Goal: Transaction & Acquisition: Purchase product/service

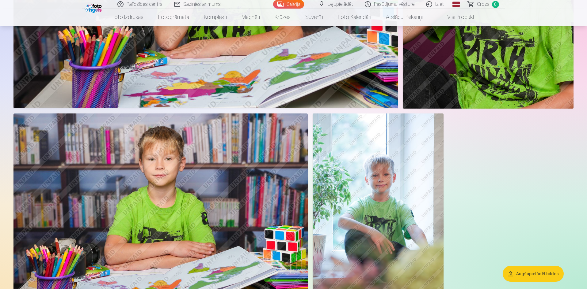
scroll to position [2506, 0]
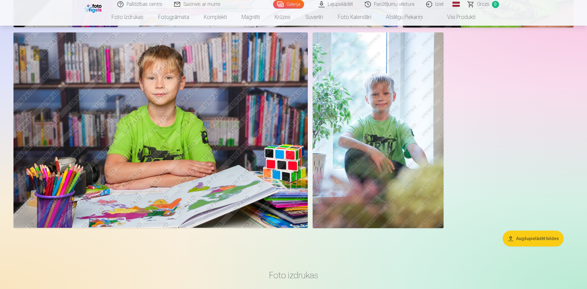
click at [529, 242] on button "Augšupielādēt bildes" at bounding box center [532, 239] width 61 height 16
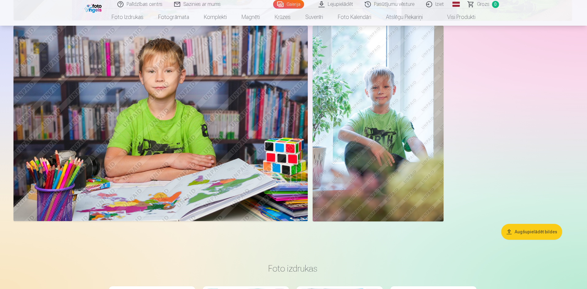
scroll to position [2512, 0]
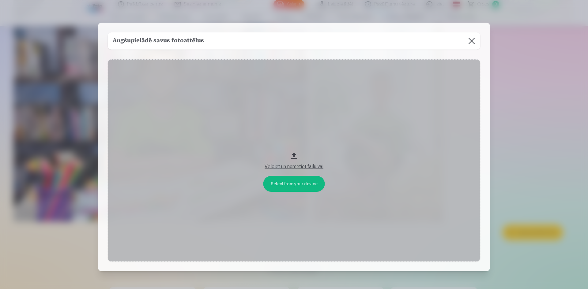
click at [469, 39] on button at bounding box center [471, 40] width 17 height 17
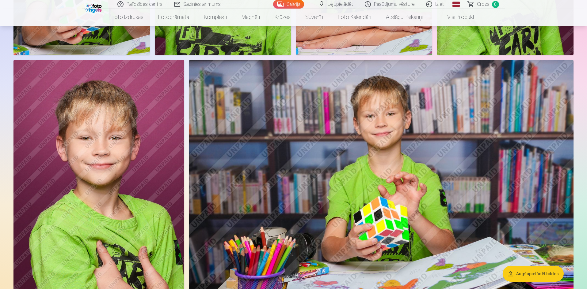
scroll to position [0, 0]
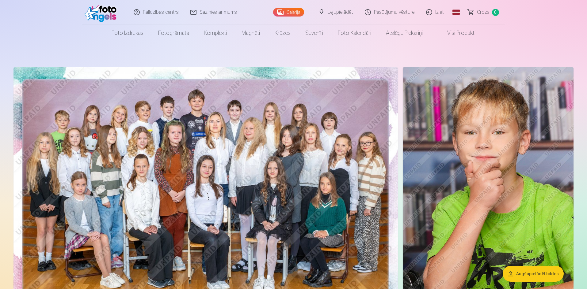
click at [460, 36] on link "Visi produkti" at bounding box center [456, 33] width 53 height 17
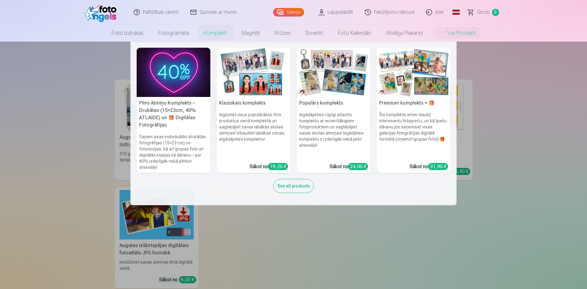
click at [278, 165] on div "19,20 €" at bounding box center [278, 166] width 20 height 7
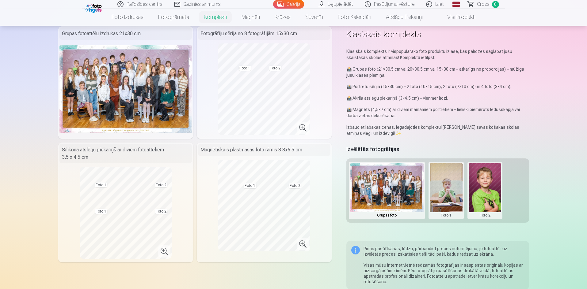
scroll to position [25, 0]
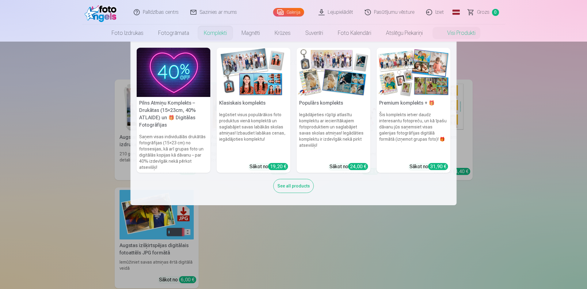
click at [209, 32] on link "Komplekti" at bounding box center [215, 33] width 38 height 17
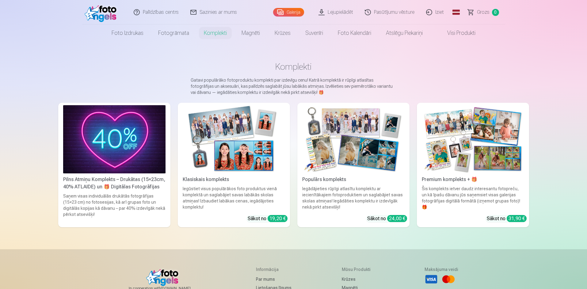
click at [393, 219] on div "24,00 €" at bounding box center [397, 218] width 20 height 7
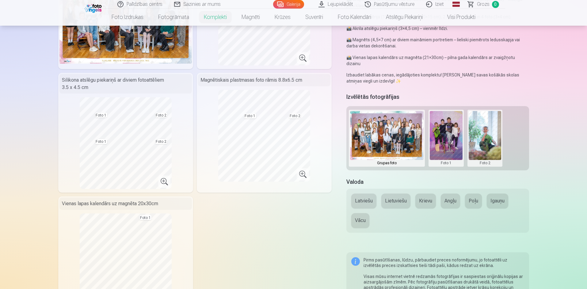
scroll to position [137, 0]
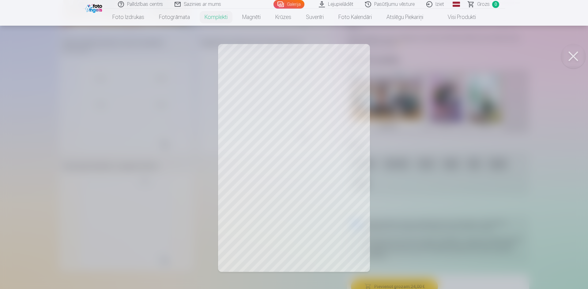
click at [321, 110] on div at bounding box center [294, 144] width 588 height 289
click at [329, 102] on div at bounding box center [294, 144] width 588 height 289
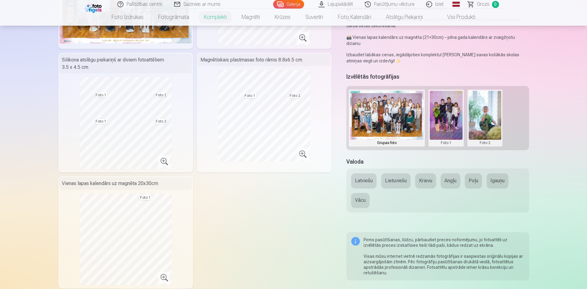
scroll to position [117, 0]
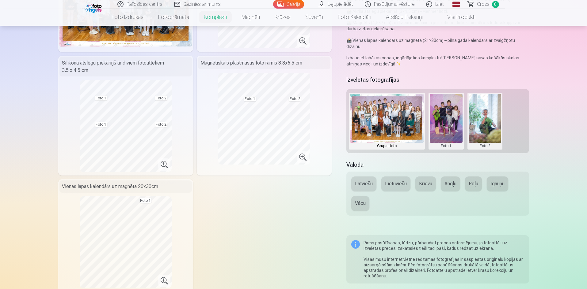
click at [422, 180] on button "Krievu" at bounding box center [425, 184] width 21 height 15
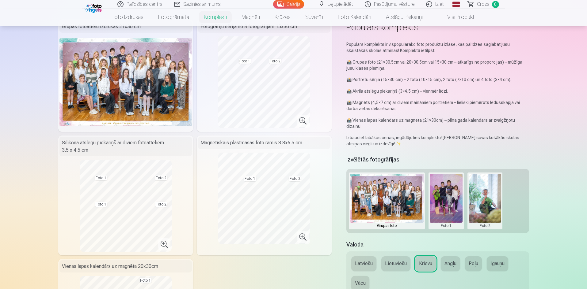
scroll to position [0, 0]
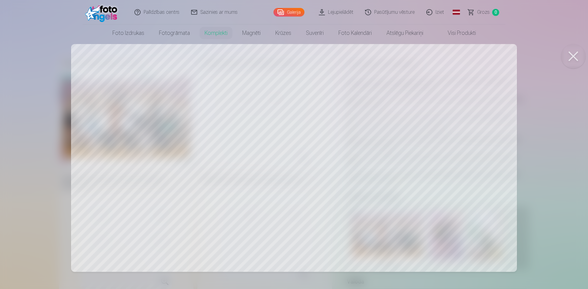
click at [439, 91] on div at bounding box center [294, 144] width 588 height 289
click at [273, 130] on div at bounding box center [294, 144] width 588 height 289
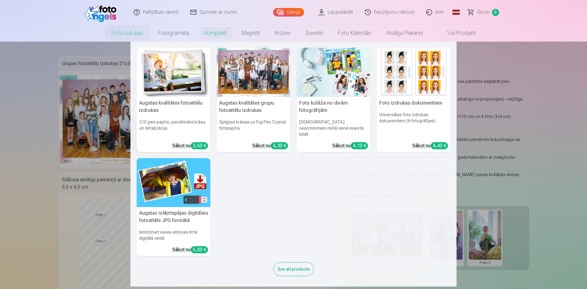
click at [128, 32] on link "Foto izdrukas" at bounding box center [127, 33] width 47 height 17
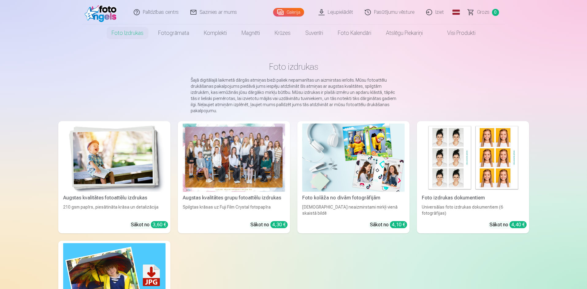
click at [484, 11] on span "Grozs" at bounding box center [483, 12] width 13 height 7
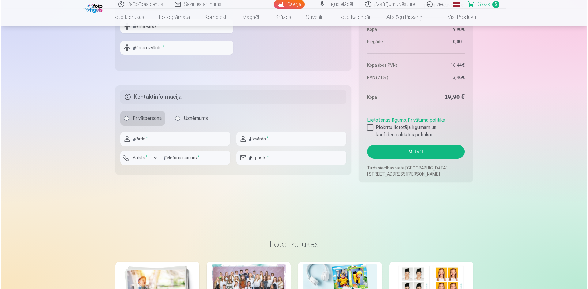
scroll to position [544, 0]
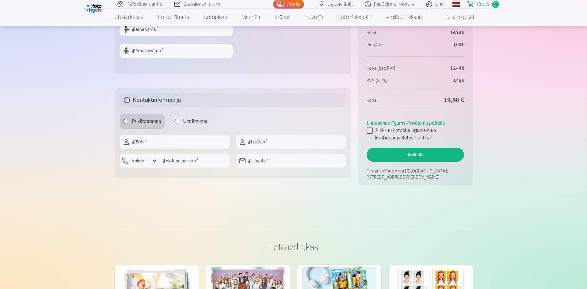
click at [368, 131] on div at bounding box center [369, 131] width 6 height 6
click at [166, 31] on input "text" at bounding box center [175, 29] width 113 height 14
type input "*******"
type input "**********"
click at [164, 145] on input "text" at bounding box center [174, 142] width 110 height 14
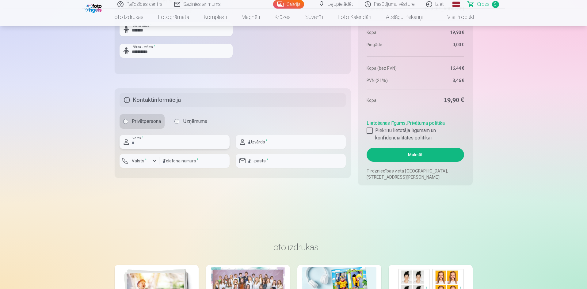
type input "*******"
type input "*********"
type input "********"
type input "**********"
click at [146, 160] on label "Valsts *" at bounding box center [139, 161] width 20 height 6
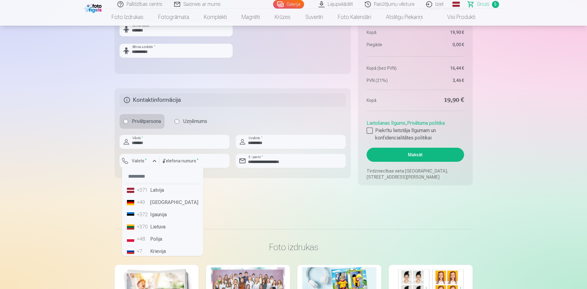
click at [149, 190] on li "+371 Latvija" at bounding box center [162, 190] width 76 height 12
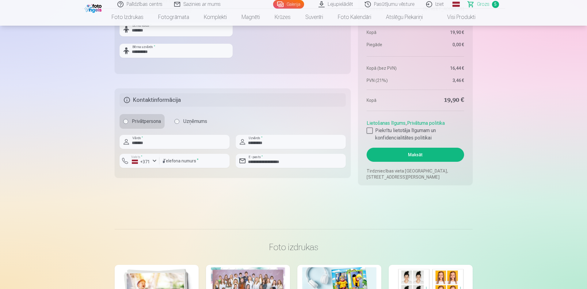
click at [408, 155] on button "Maksāt" at bounding box center [414, 155] width 97 height 14
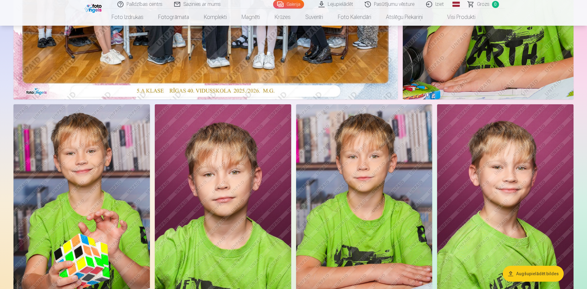
scroll to position [234, 0]
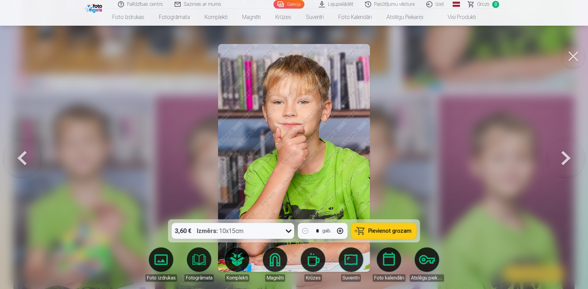
click at [576, 57] on button at bounding box center [573, 56] width 25 height 25
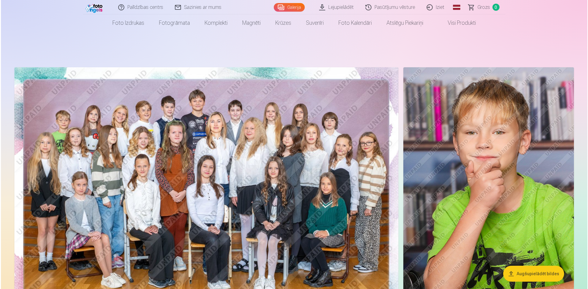
scroll to position [41, 0]
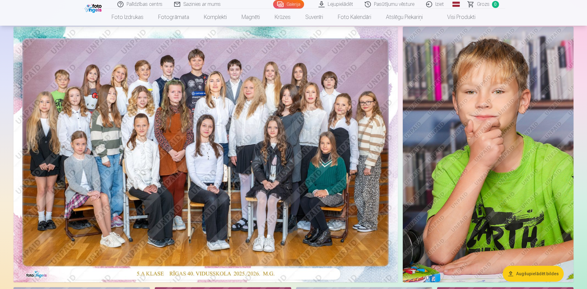
click at [278, 85] on img at bounding box center [205, 155] width 384 height 256
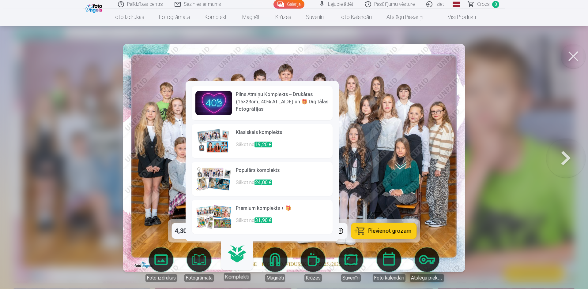
click at [244, 259] on link "Komplekti" at bounding box center [237, 263] width 38 height 38
click at [238, 177] on h6 "Populārs komplekts" at bounding box center [282, 173] width 93 height 12
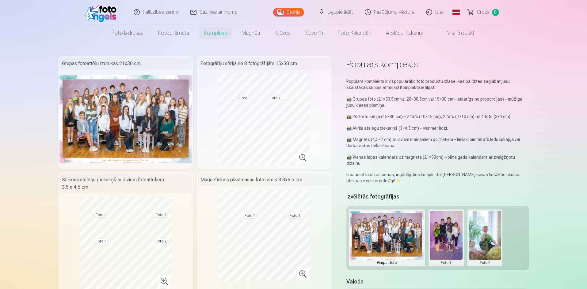
click at [249, 66] on div "Fotogrāfiju sērija no 8 fotogrāfijām 15x30 cm" at bounding box center [264, 64] width 132 height 12
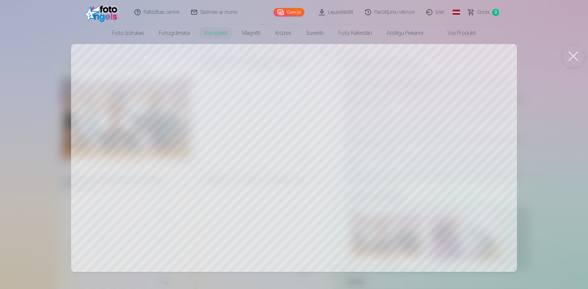
click at [316, 139] on div at bounding box center [294, 144] width 588 height 289
click at [472, 96] on div at bounding box center [294, 144] width 588 height 289
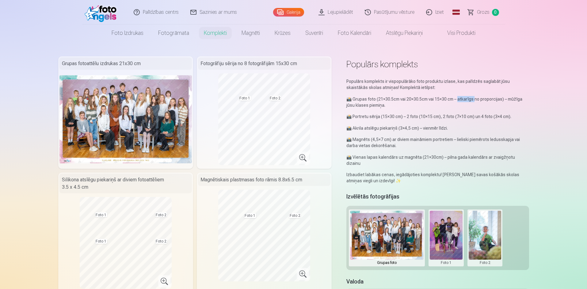
click at [472, 96] on div "Populārs komplekts ir vispopulārāko foto produktu izlase, kas palīdzēs saglabāt…" at bounding box center [437, 131] width 182 height 106
click at [259, 65] on div "Fotogrāfiju sērija no 8 fotogrāfijām 15x30 cm" at bounding box center [264, 64] width 132 height 12
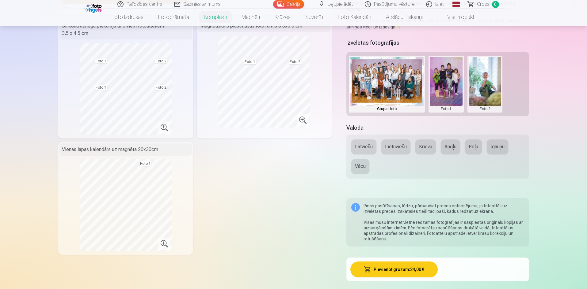
scroll to position [149, 0]
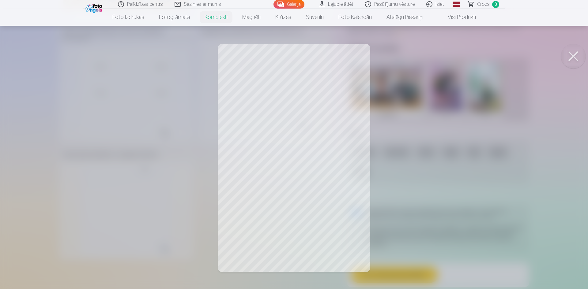
click at [314, 100] on div at bounding box center [294, 144] width 588 height 289
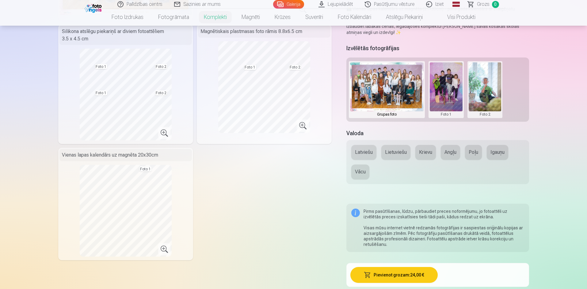
click at [394, 271] on button "Pievienot grozam : 24,00 €" at bounding box center [393, 275] width 87 height 16
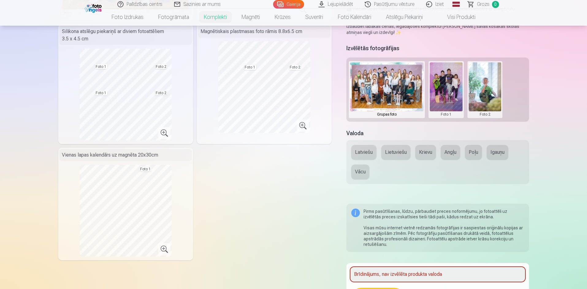
click at [364, 145] on button "Latviešu" at bounding box center [363, 152] width 25 height 15
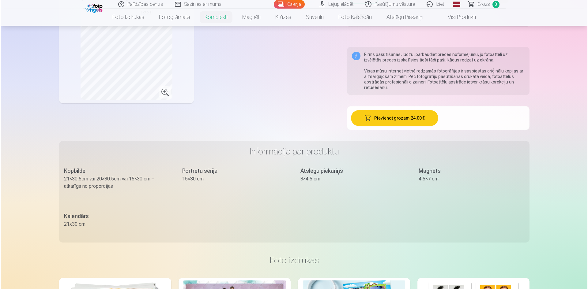
scroll to position [328, 0]
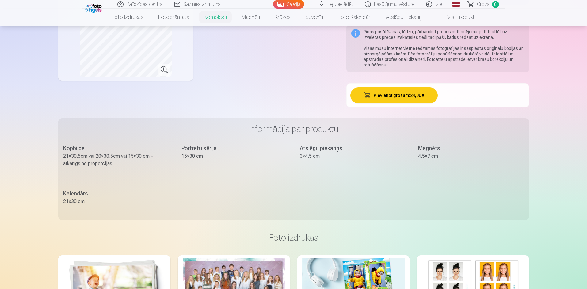
click at [409, 88] on button "Pievienot grozam : 24,00 €" at bounding box center [393, 96] width 87 height 16
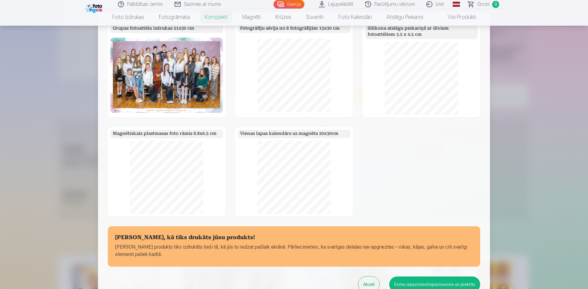
scroll to position [17, 0]
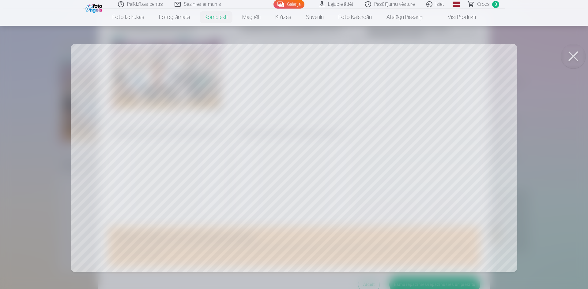
click at [285, 124] on div at bounding box center [294, 144] width 588 height 289
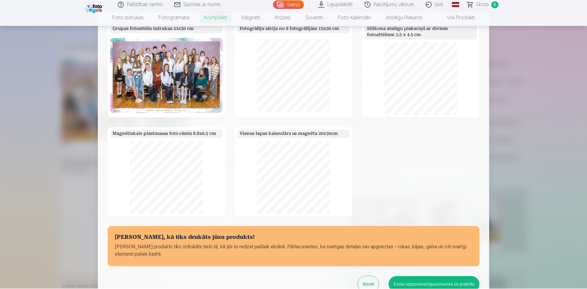
scroll to position [328, 0]
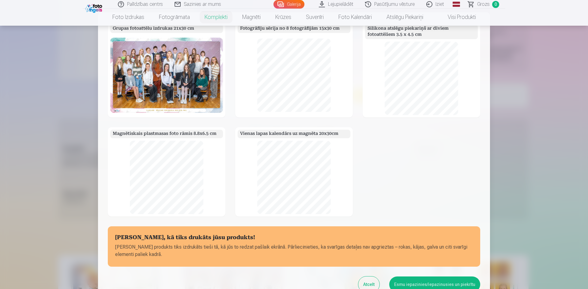
click at [371, 284] on button "Atcelt" at bounding box center [368, 285] width 21 height 16
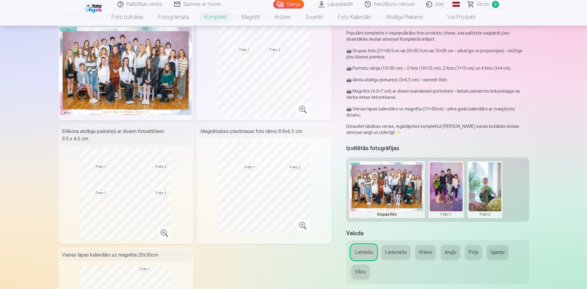
scroll to position [0, 0]
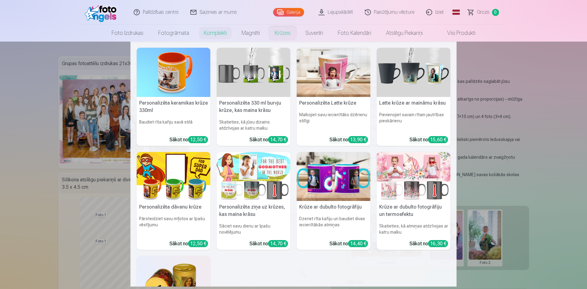
click at [20, 177] on nav "Personalizēta keramikas krūze 330ml Baudiet rīta kafiju savā stilā Sākot no 12,…" at bounding box center [293, 164] width 587 height 245
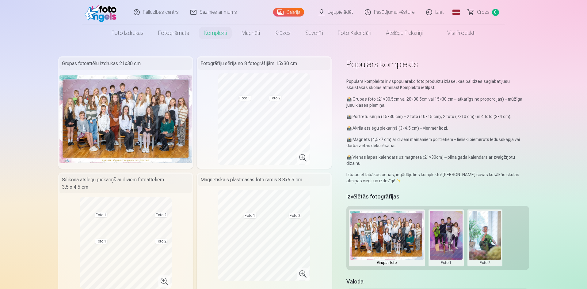
click at [255, 67] on div "Fotogrāfiju sērija no 8 fotogrāfijām 15x30 cm" at bounding box center [264, 64] width 132 height 12
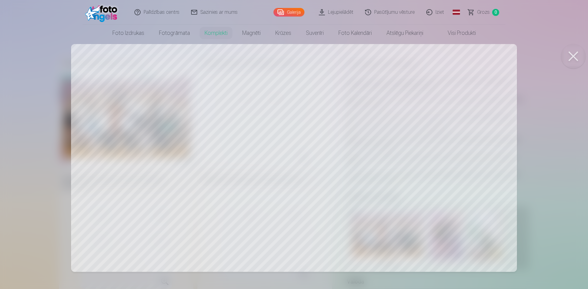
click at [158, 103] on div at bounding box center [294, 144] width 588 height 289
click at [158, 103] on img at bounding box center [125, 119] width 132 height 88
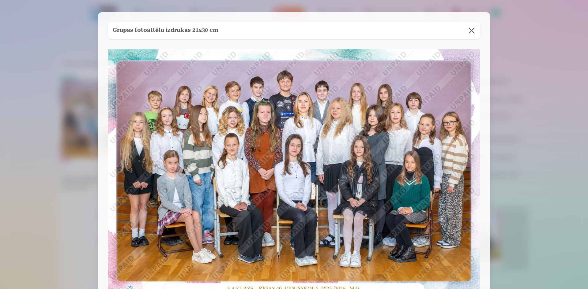
click at [158, 103] on img at bounding box center [294, 173] width 372 height 248
click at [209, 30] on h5 "Grupas fotoattēlu izdrukas 21x30 cm" at bounding box center [166, 30] width 106 height 9
click at [68, 66] on div at bounding box center [294, 144] width 588 height 289
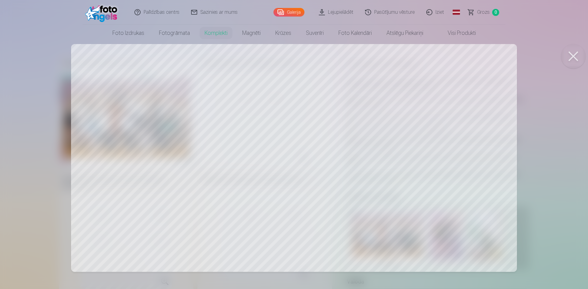
click at [528, 79] on div at bounding box center [294, 144] width 588 height 289
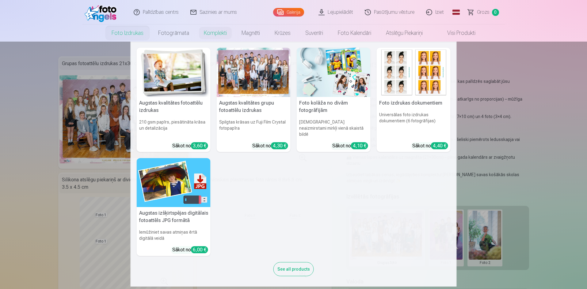
click at [128, 33] on link "Foto izdrukas" at bounding box center [127, 33] width 47 height 17
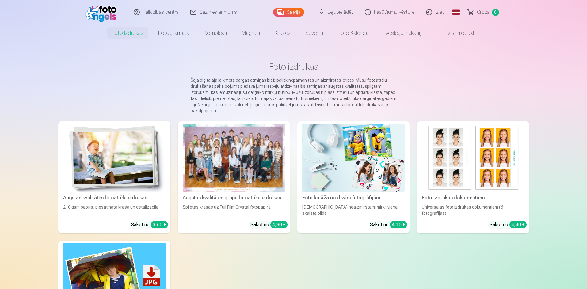
click at [238, 203] on link "Augstas kvalitātes grupu fotoattēlu izdrukas Spilgtas krāsas uz Fuji Film Cryst…" at bounding box center [234, 177] width 112 height 112
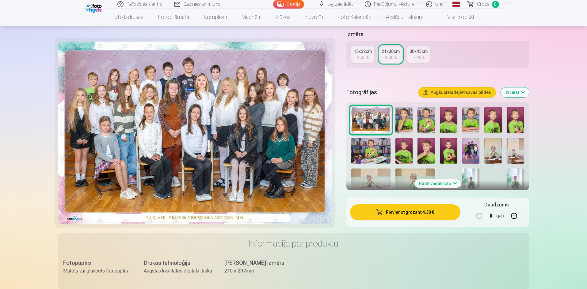
scroll to position [137, 0]
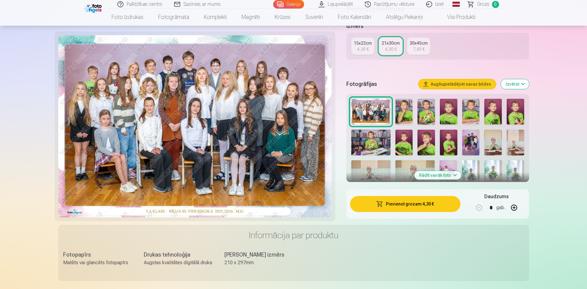
click at [408, 198] on button "Pievienot grozam : 4,30 €" at bounding box center [405, 204] width 110 height 16
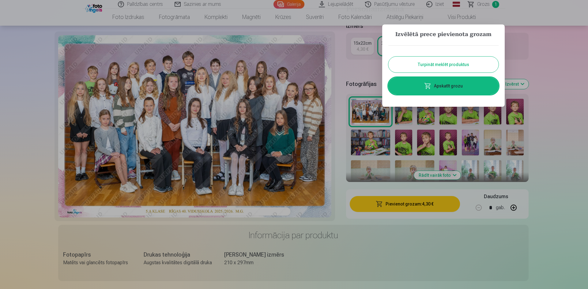
click at [469, 63] on button "Turpināt meklēt produktus" at bounding box center [443, 65] width 110 height 16
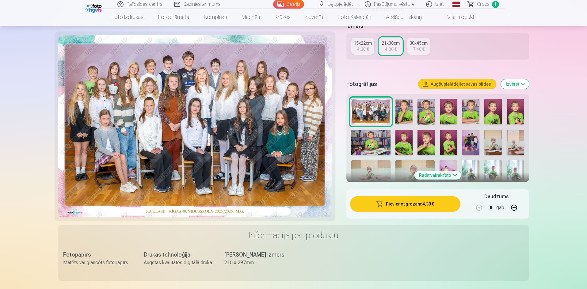
click at [426, 141] on img at bounding box center [425, 143] width 17 height 26
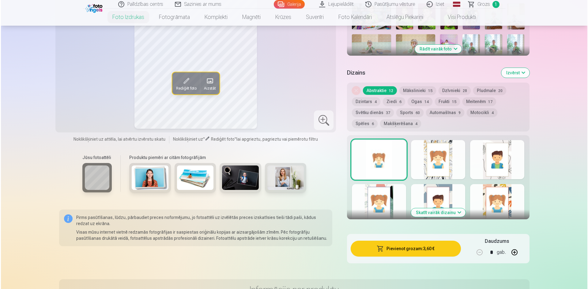
scroll to position [265, 0]
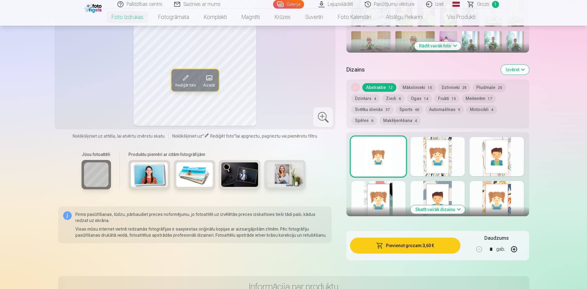
click at [411, 246] on button "Pievienot grozam : 3,60 €" at bounding box center [405, 246] width 110 height 16
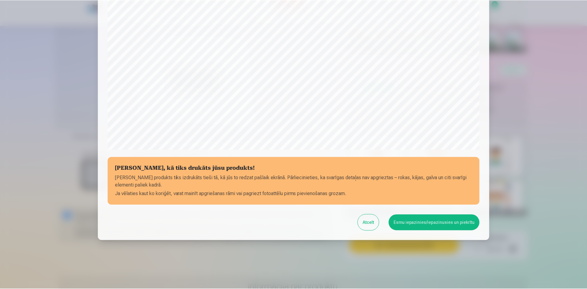
scroll to position [152, 0]
click at [426, 219] on button "Esmu iepazinies/iepazinusies un piekrītu" at bounding box center [434, 223] width 91 height 16
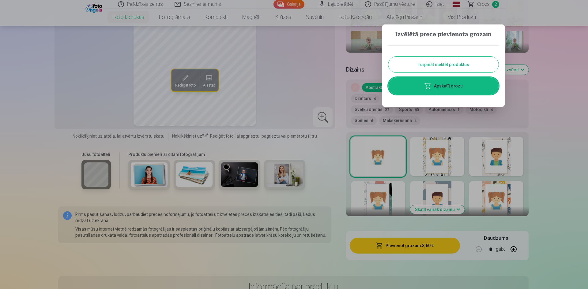
click at [460, 64] on button "Turpināt meklēt produktus" at bounding box center [443, 65] width 110 height 16
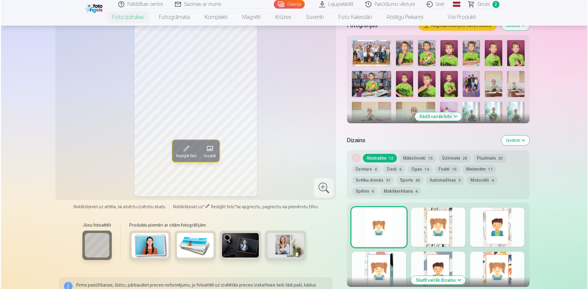
scroll to position [185, 0]
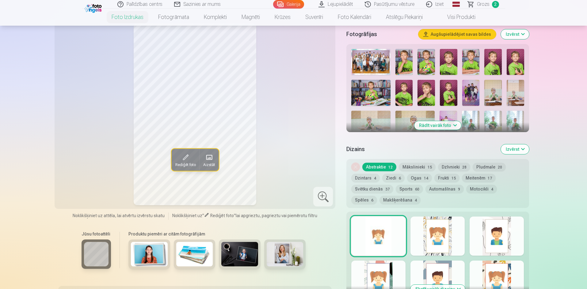
click at [440, 124] on button "Rādīt vairāk foto" at bounding box center [437, 125] width 47 height 9
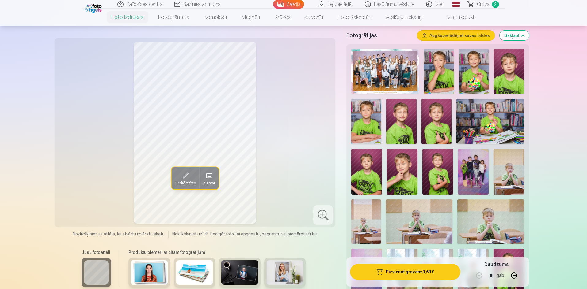
click at [472, 165] on img at bounding box center [473, 172] width 31 height 46
click at [414, 272] on button "Pievienot grozam : 3,60 €" at bounding box center [405, 272] width 110 height 16
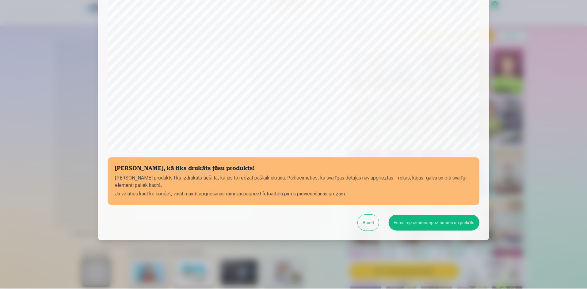
scroll to position [152, 0]
click at [417, 224] on button "Esmu iepazinies/iepazinusies un piekrītu" at bounding box center [434, 223] width 91 height 16
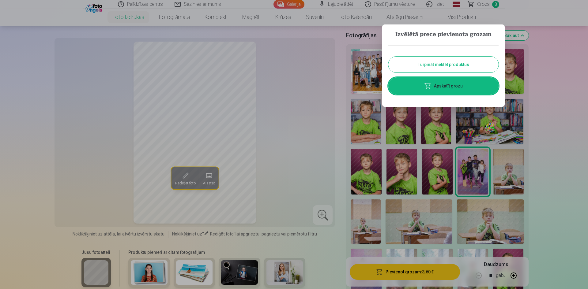
click at [451, 64] on button "Turpināt meklēt produktus" at bounding box center [443, 65] width 110 height 16
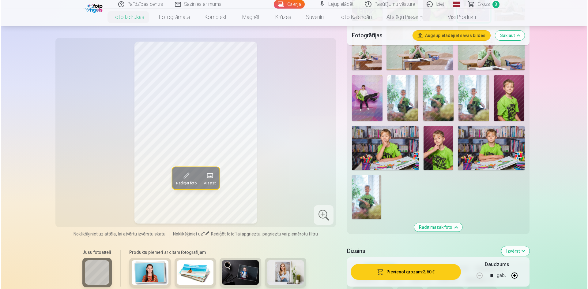
scroll to position [330, 0]
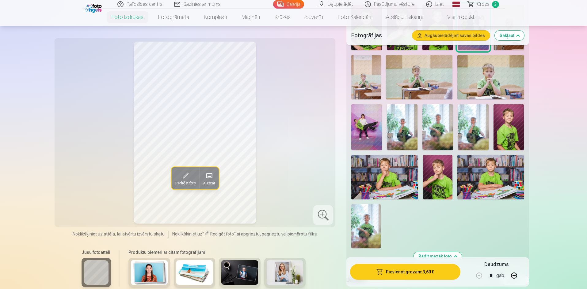
click at [428, 124] on img at bounding box center [437, 127] width 31 height 46
click at [398, 133] on img at bounding box center [402, 127] width 31 height 46
click at [472, 123] on img at bounding box center [473, 127] width 31 height 46
click at [431, 270] on button "Pievienot grozam : 3,60 €" at bounding box center [405, 272] width 110 height 16
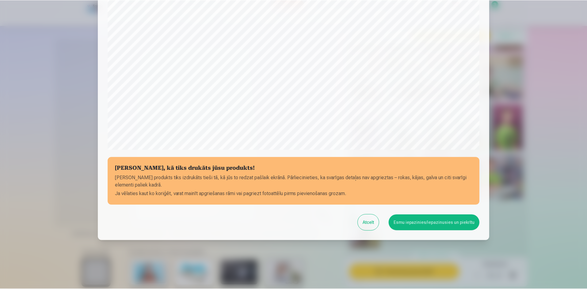
scroll to position [152, 0]
click at [428, 224] on button "Esmu iepazinies/iepazinusies un piekrītu" at bounding box center [434, 223] width 91 height 16
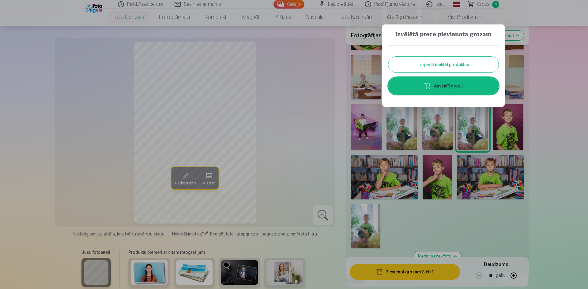
click at [452, 62] on button "Turpināt meklēt produktus" at bounding box center [443, 65] width 110 height 16
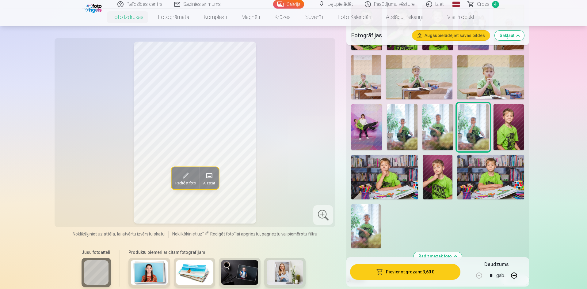
click at [505, 119] on img at bounding box center [508, 127] width 31 height 46
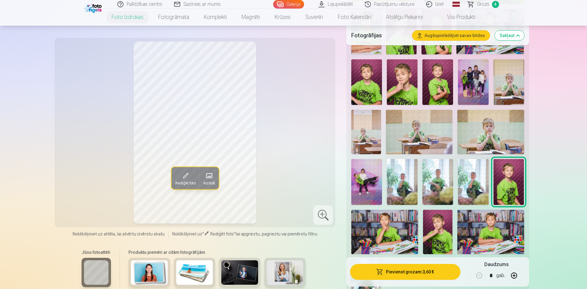
scroll to position [194, 0]
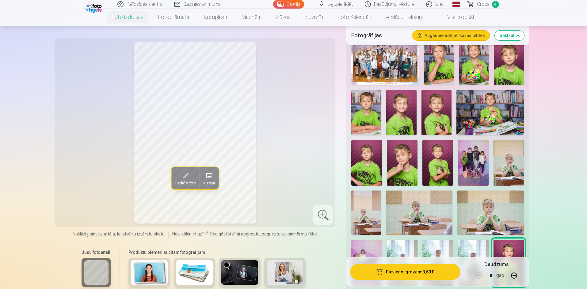
click at [437, 159] on img at bounding box center [437, 163] width 31 height 46
click at [404, 164] on img at bounding box center [402, 163] width 31 height 46
click at [368, 168] on img at bounding box center [366, 163] width 31 height 46
click at [438, 111] on img at bounding box center [436, 112] width 30 height 45
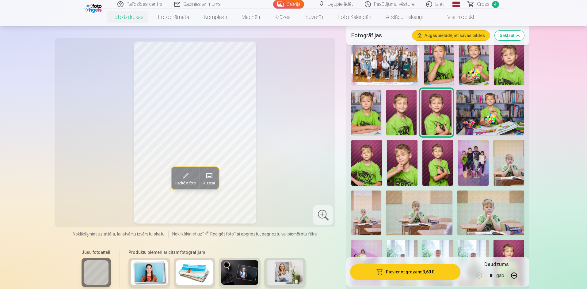
click at [410, 113] on img at bounding box center [401, 112] width 30 height 45
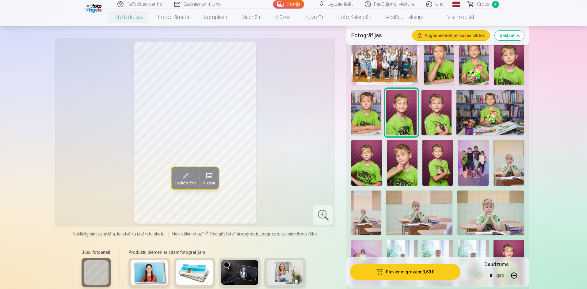
click at [371, 112] on img at bounding box center [366, 112] width 30 height 45
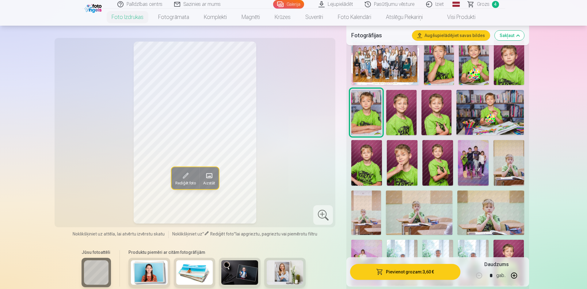
click at [503, 62] on img at bounding box center [508, 62] width 30 height 45
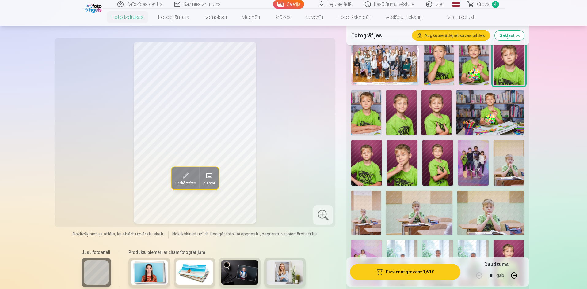
click at [486, 62] on img at bounding box center [474, 62] width 30 height 45
click at [441, 67] on img at bounding box center [439, 62] width 30 height 45
click at [474, 70] on img at bounding box center [474, 62] width 30 height 45
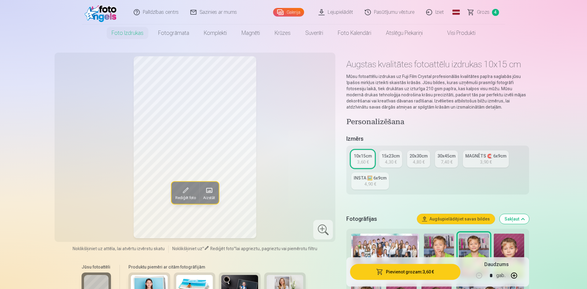
click at [477, 156] on div "MAGNĒTS 🧲 6x9cm" at bounding box center [485, 156] width 41 height 6
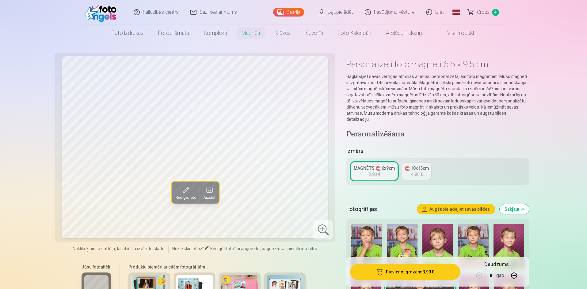
click at [424, 168] on link "🧲 10x15cm 4,80 €" at bounding box center [416, 171] width 29 height 17
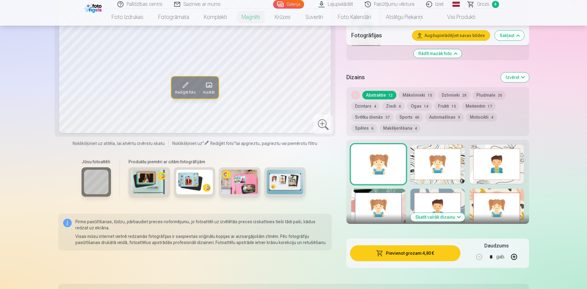
scroll to position [557, 0]
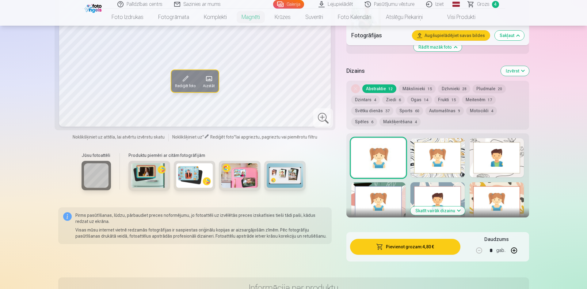
click at [443, 207] on button "Skatīt vairāk dizainu" at bounding box center [437, 211] width 55 height 9
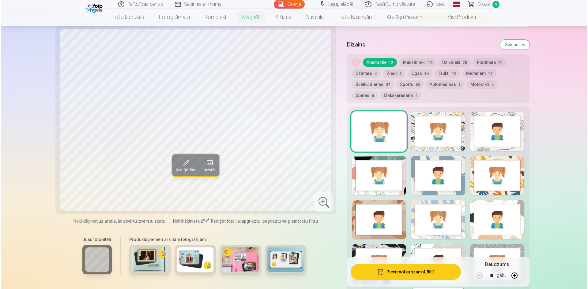
scroll to position [584, 0]
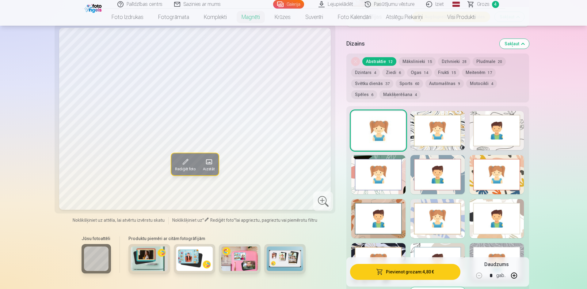
click at [278, 250] on img at bounding box center [284, 259] width 37 height 25
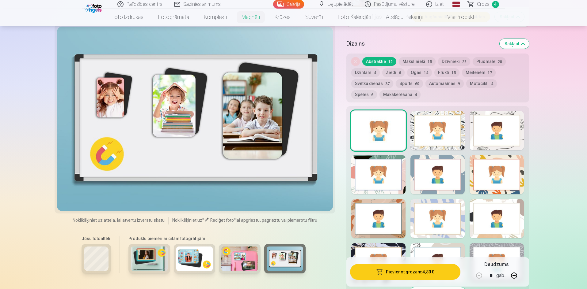
click at [234, 253] on img at bounding box center [239, 259] width 37 height 25
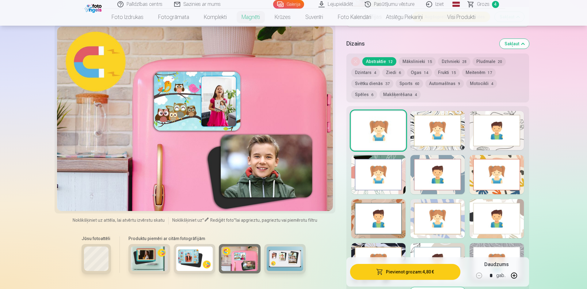
click at [190, 257] on img at bounding box center [194, 259] width 37 height 25
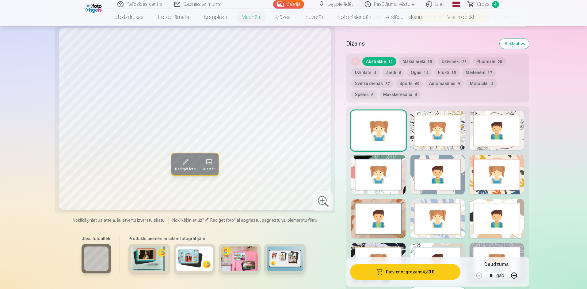
click at [436, 270] on button "Pievienot grozam : 4,80 €" at bounding box center [405, 272] width 110 height 16
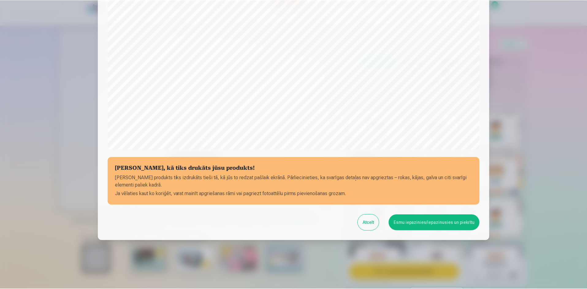
scroll to position [152, 0]
click at [406, 225] on button "Esmu iepazinies/iepazinusies un piekrītu" at bounding box center [434, 223] width 91 height 16
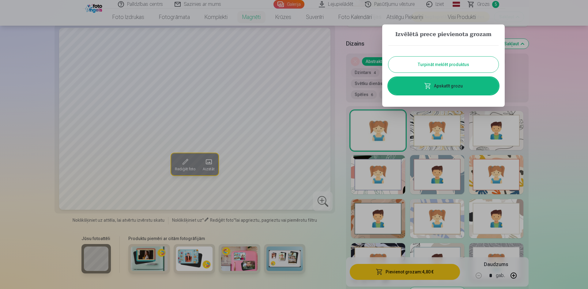
click at [444, 64] on button "Turpināt meklēt produktus" at bounding box center [443, 65] width 110 height 16
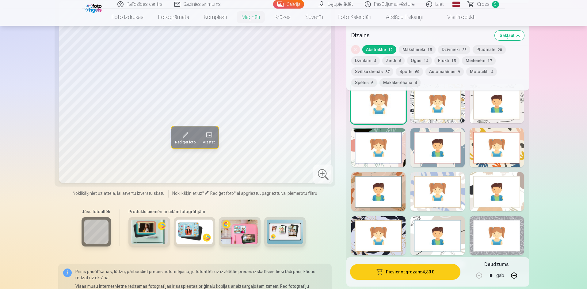
scroll to position [0, 0]
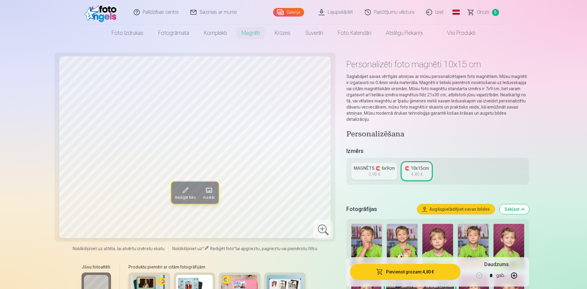
click at [481, 13] on span "Grozs" at bounding box center [483, 12] width 13 height 7
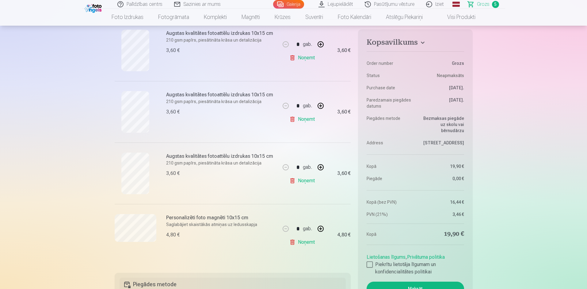
scroll to position [202, 0]
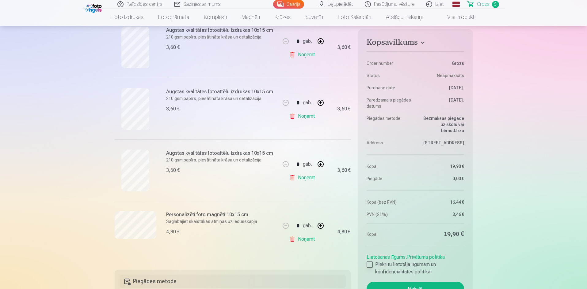
click at [371, 266] on div at bounding box center [369, 265] width 6 height 6
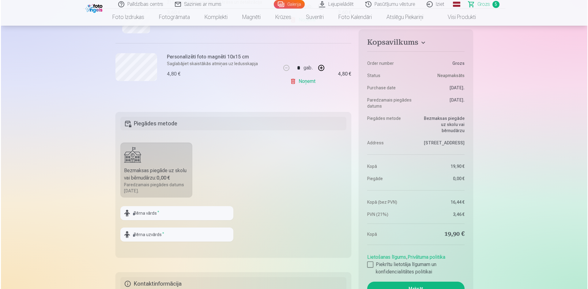
scroll to position [459, 0]
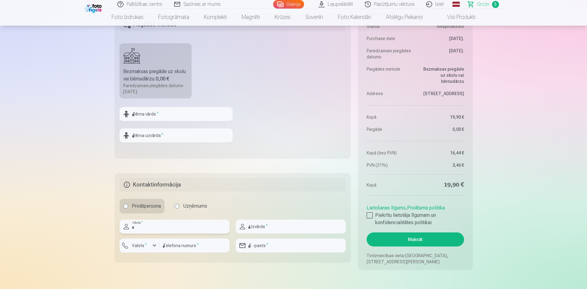
click at [180, 226] on input "text" at bounding box center [174, 227] width 110 height 14
type input "*******"
type input "*********"
type input "********"
type input "**********"
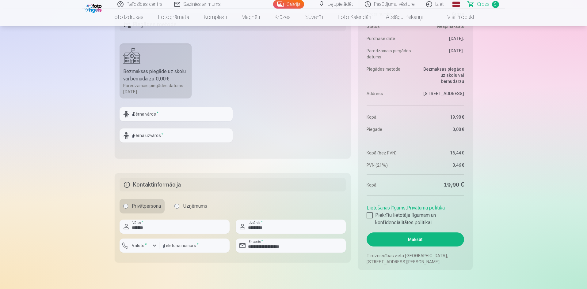
click at [421, 241] on button "Maksāt" at bounding box center [414, 240] width 97 height 14
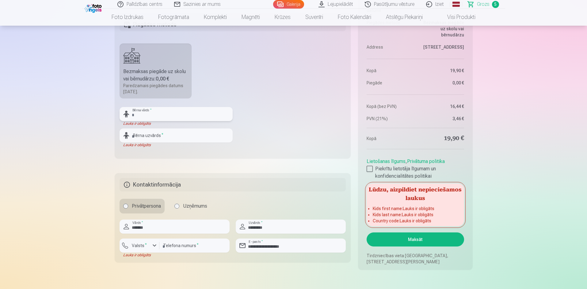
click at [175, 111] on input "text" at bounding box center [175, 114] width 113 height 14
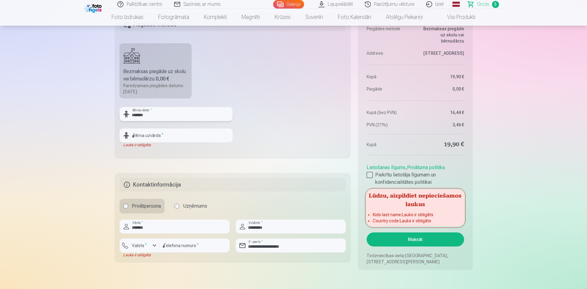
type input "*******"
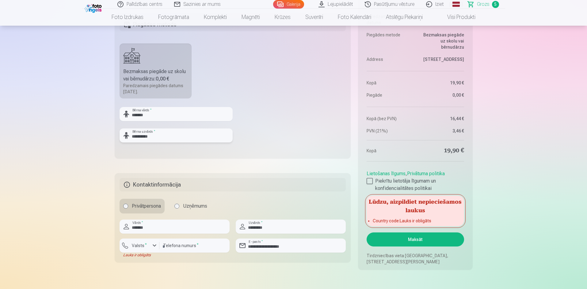
type input "**********"
click at [404, 236] on button "Maksāt" at bounding box center [414, 240] width 97 height 14
click at [135, 247] on label "Valsts *" at bounding box center [139, 246] width 20 height 6
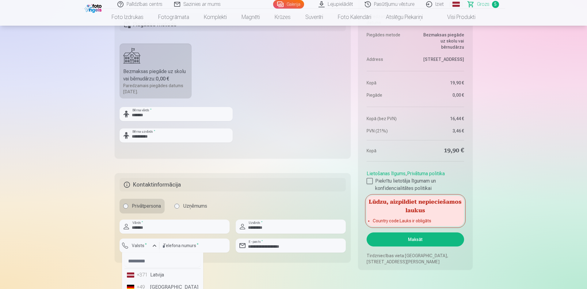
click at [153, 276] on li "+371 Latvija" at bounding box center [162, 275] width 76 height 12
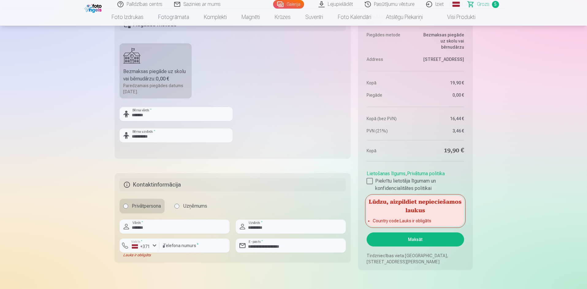
click at [417, 238] on button "Maksāt" at bounding box center [414, 240] width 97 height 14
